Goal: Navigation & Orientation: Find specific page/section

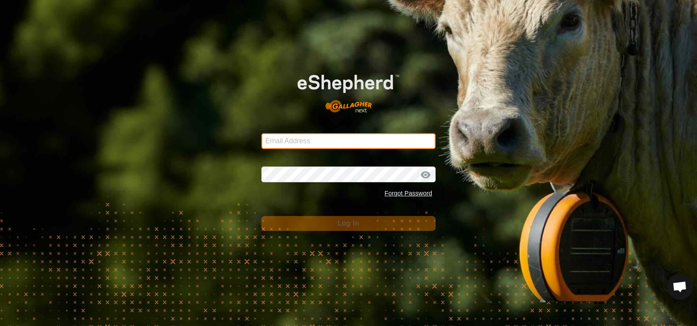
type input "[EMAIL_ADDRESS][DOMAIN_NAME]"
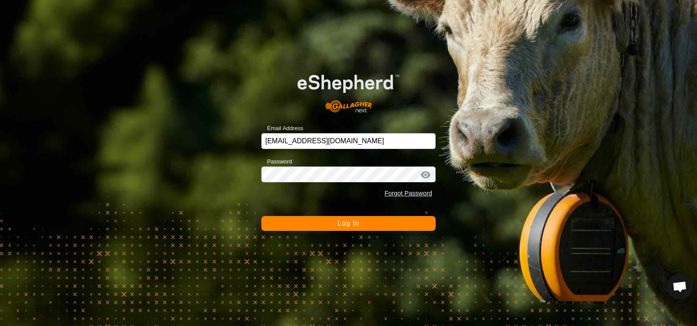
click at [352, 223] on span "Log In" at bounding box center [348, 222] width 21 height 7
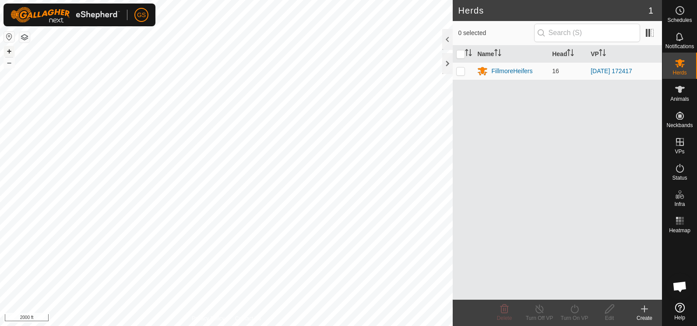
click at [9, 50] on button "+" at bounding box center [9, 51] width 11 height 11
click at [8, 49] on button "+" at bounding box center [9, 51] width 11 height 11
click at [10, 51] on button "+" at bounding box center [9, 51] width 11 height 11
click at [48, 10] on div "GS Schedules Notifications Herds Animals Neckbands VPs Status Infra Heatmap Hel…" at bounding box center [348, 163] width 697 height 326
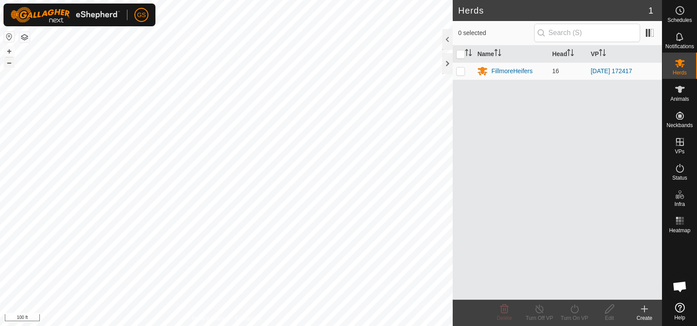
click at [10, 64] on button "–" at bounding box center [9, 62] width 11 height 11
